Goal: Check status

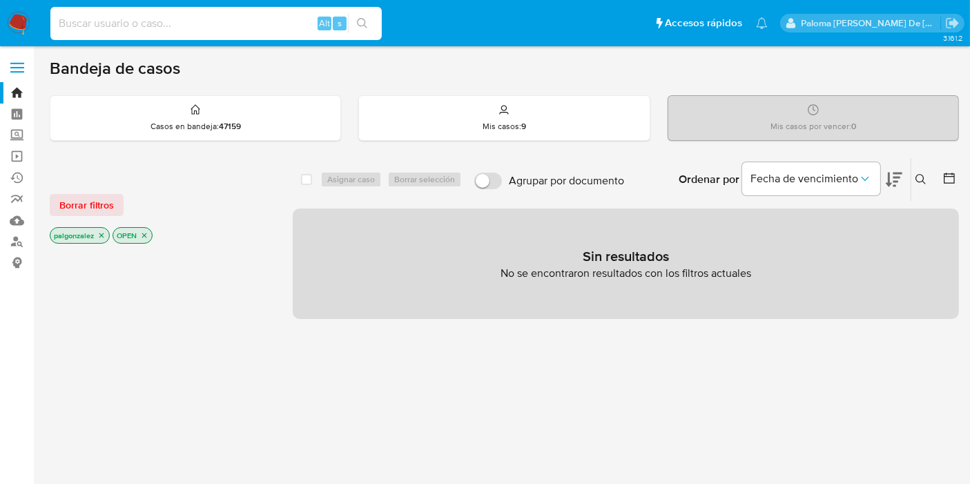
click at [159, 24] on input at bounding box center [215, 23] width 331 height 18
paste input "2688714932"
type input "2688714932"
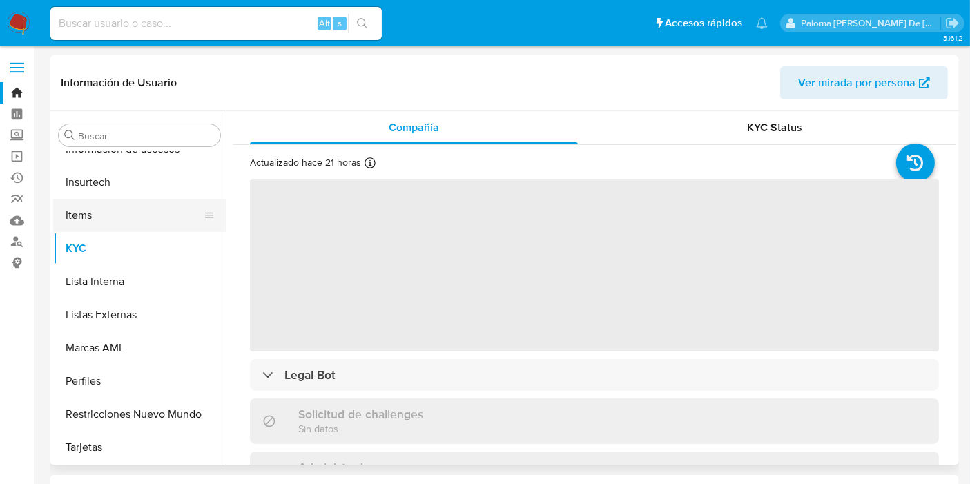
scroll to position [649, 0]
select select "10"
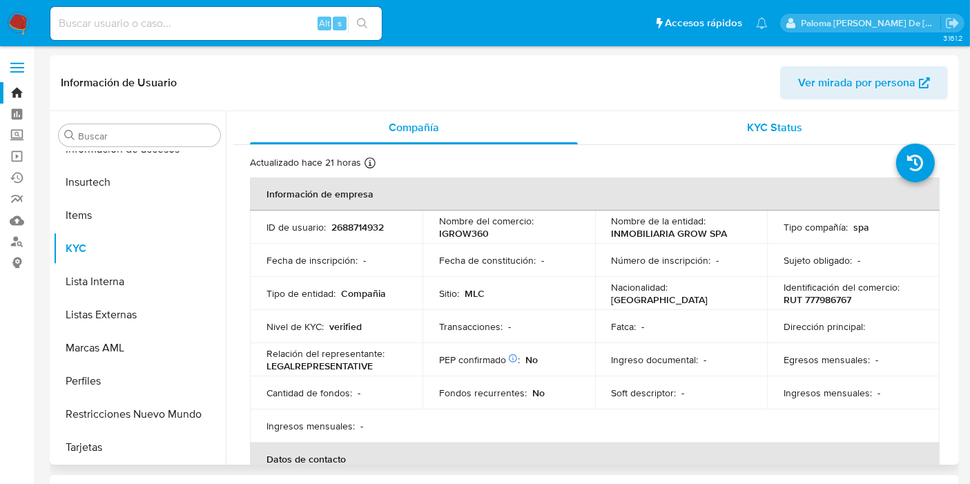
click at [772, 131] on span "KYC Status" at bounding box center [775, 127] width 55 height 16
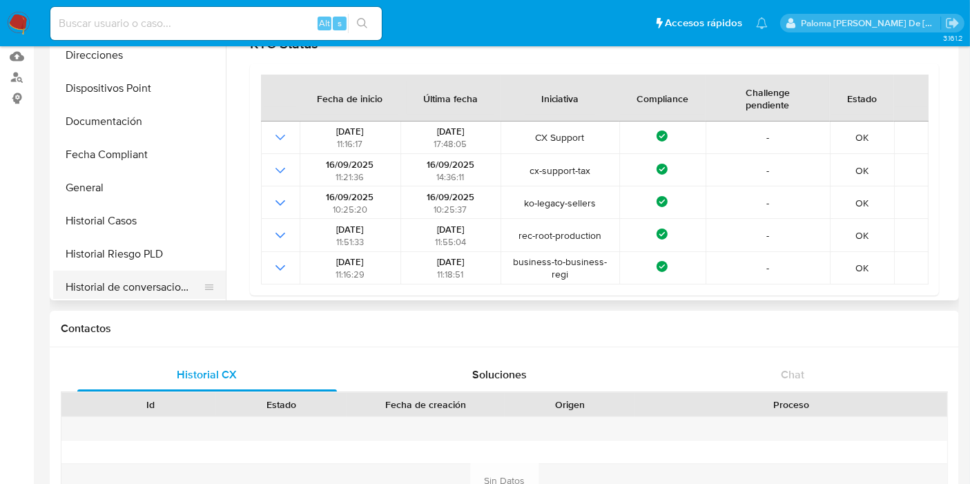
scroll to position [266, 0]
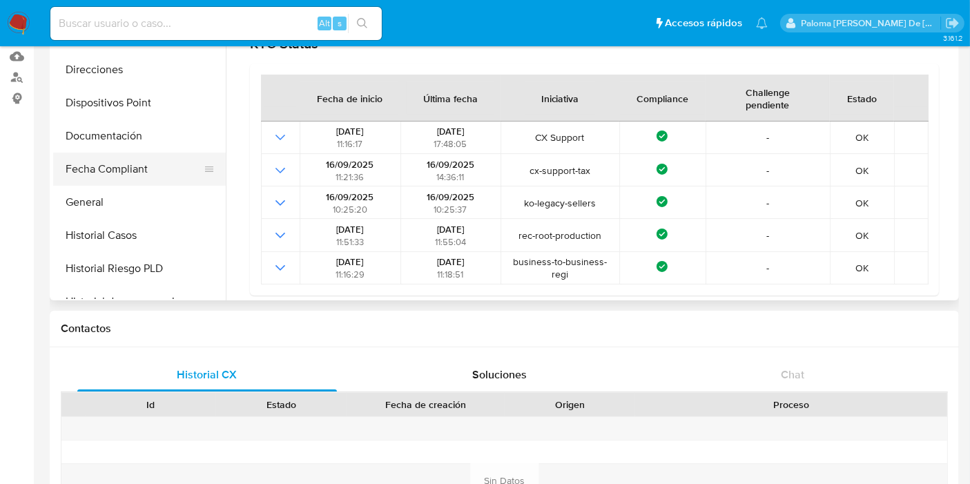
click at [100, 171] on button "Fecha Compliant" at bounding box center [134, 169] width 162 height 33
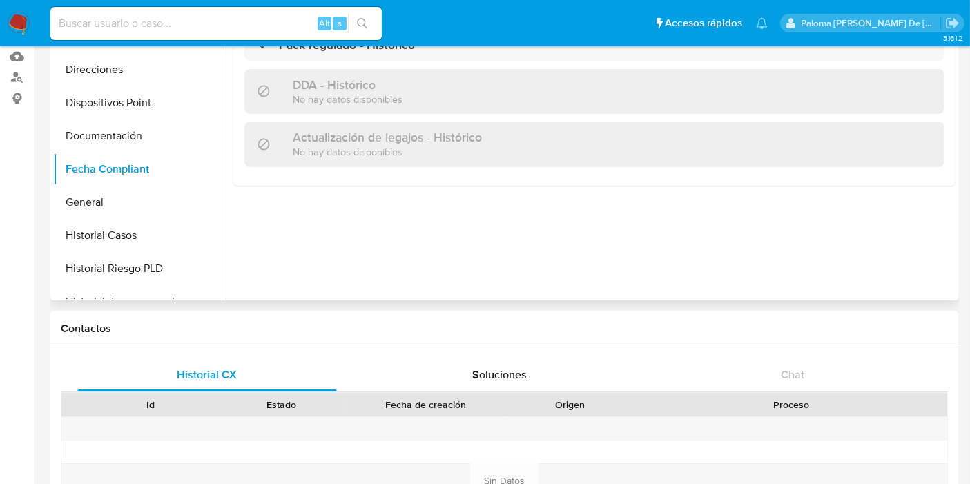
scroll to position [11, 0]
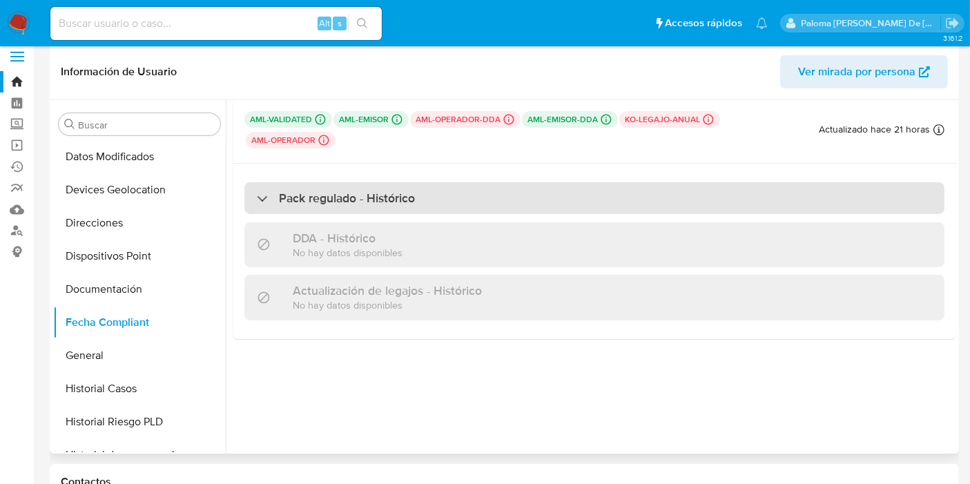
click at [442, 206] on div "Pack regulado - Histórico" at bounding box center [594, 198] width 700 height 32
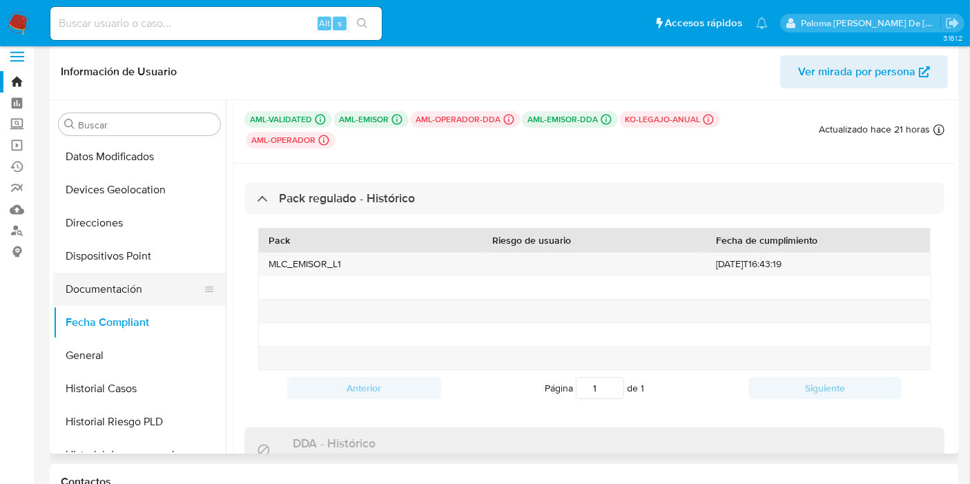
click at [103, 288] on button "Documentación" at bounding box center [134, 289] width 162 height 33
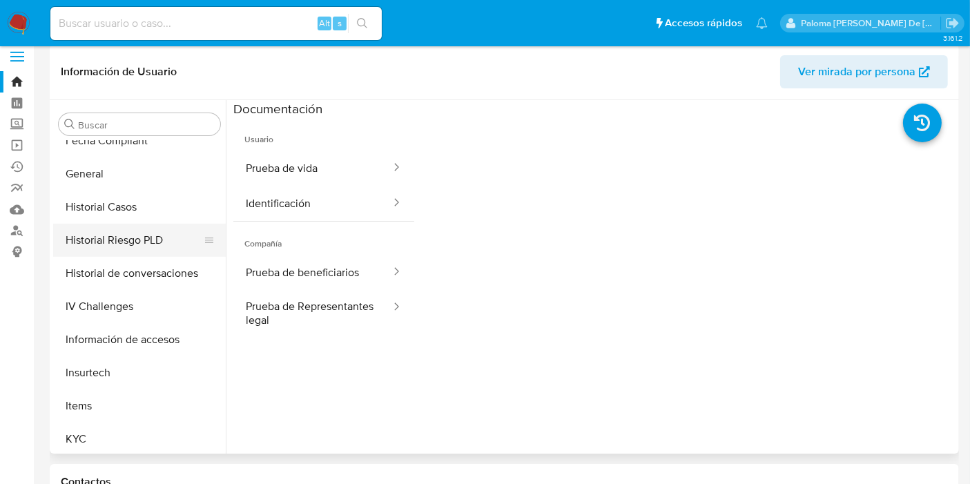
scroll to position [496, 0]
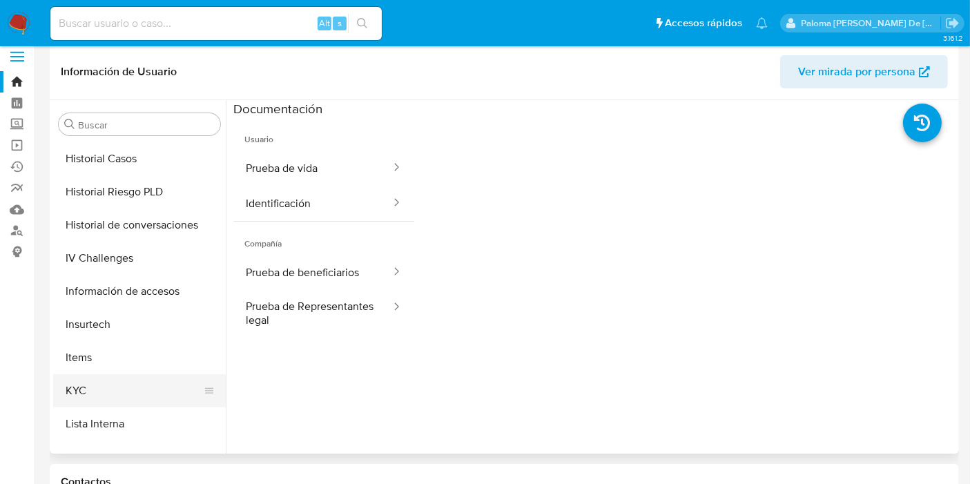
click at [104, 387] on button "KYC" at bounding box center [134, 390] width 162 height 33
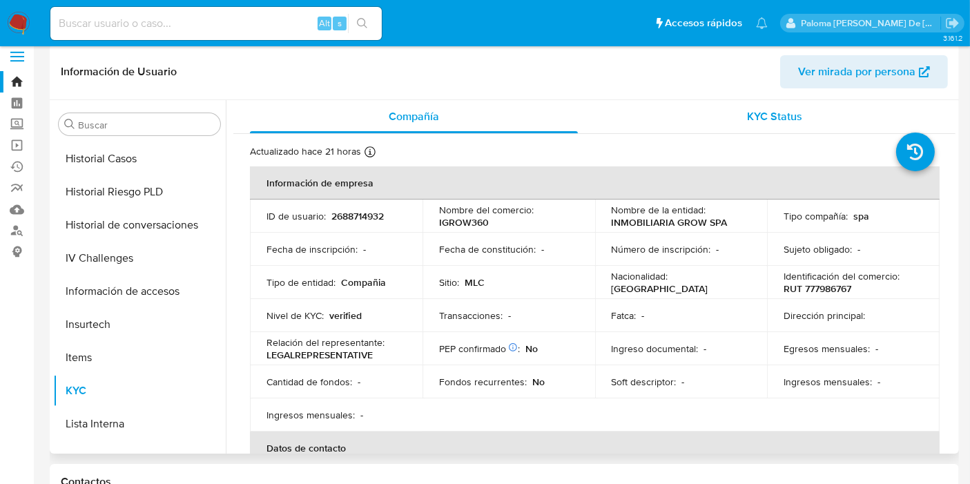
click at [782, 109] on span "KYC Status" at bounding box center [775, 116] width 55 height 16
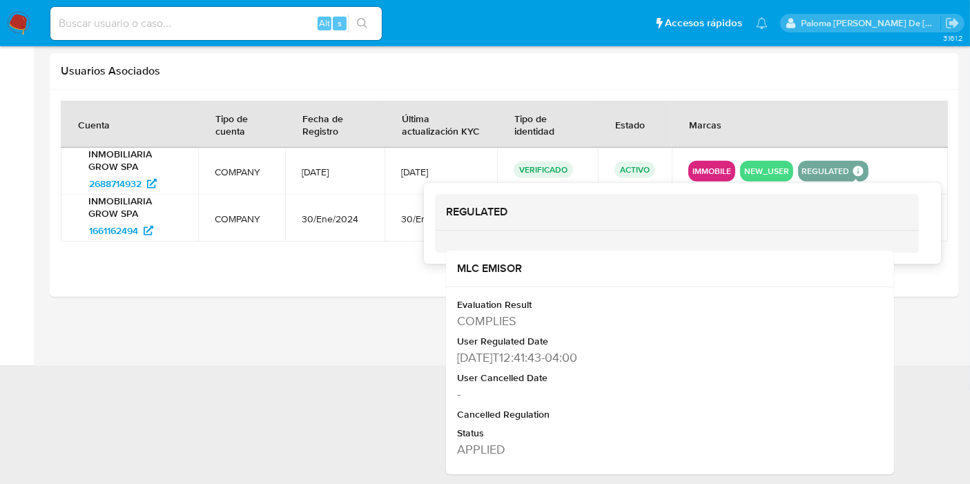
scroll to position [1239, 0]
